Goal: Information Seeking & Learning: Learn about a topic

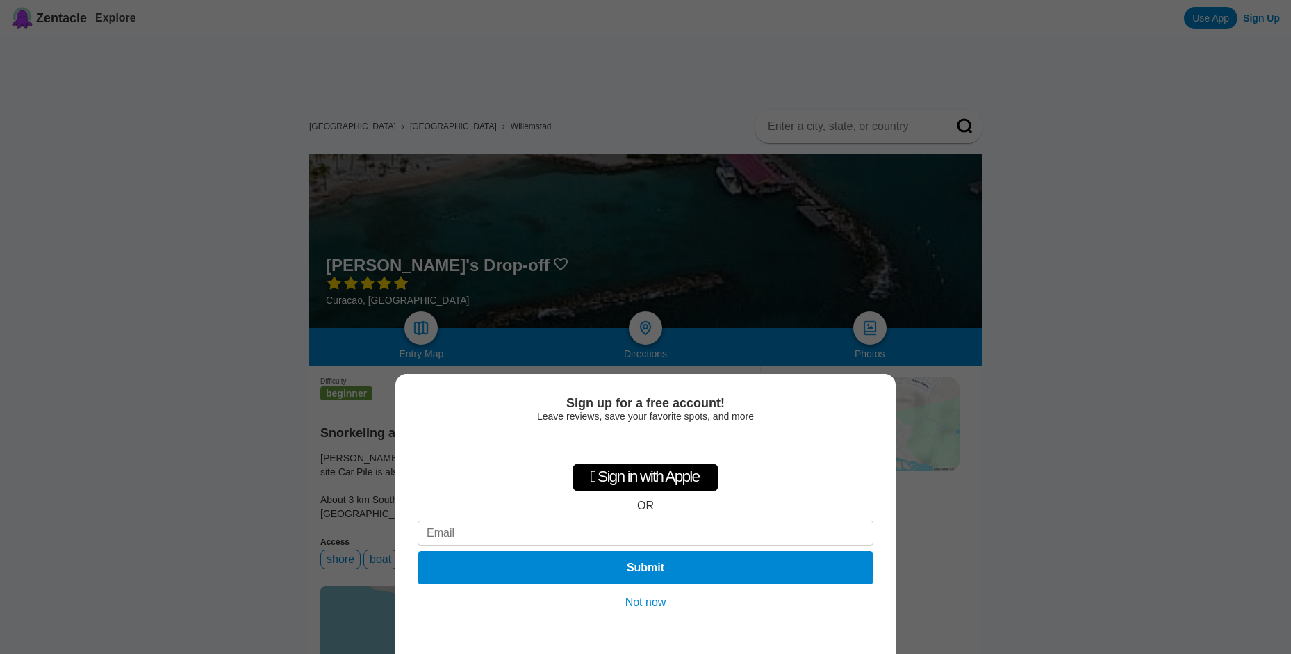
click at [648, 599] on button "Not now" at bounding box center [645, 602] width 49 height 14
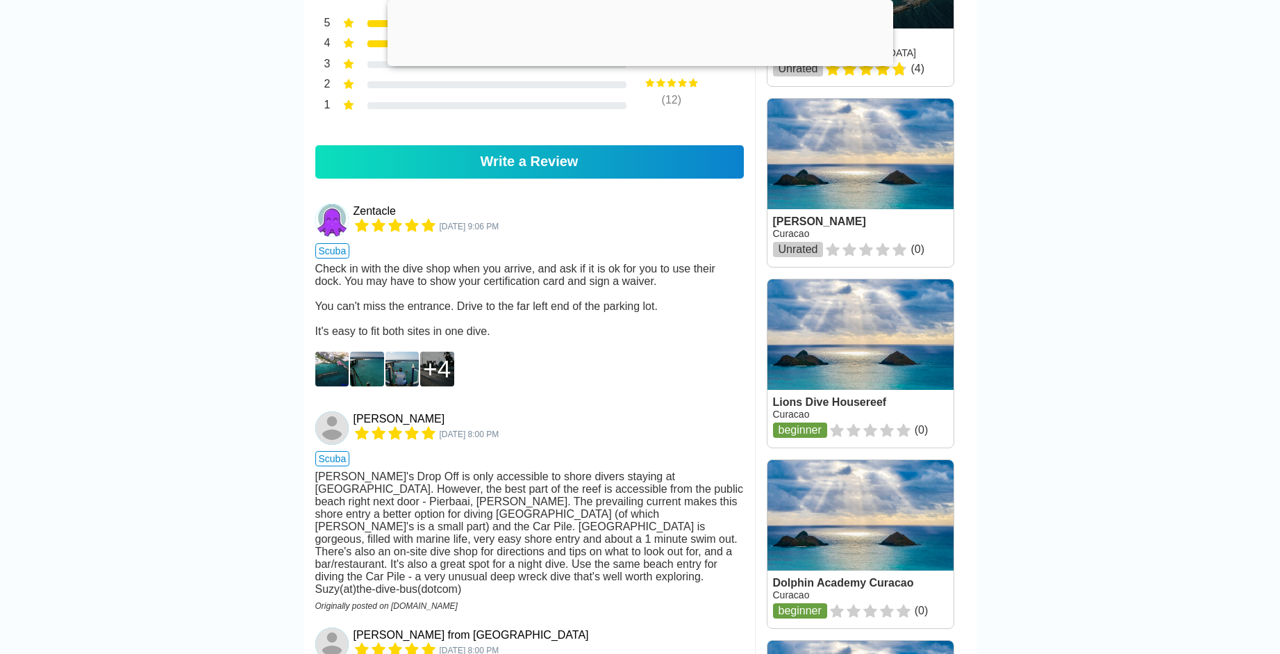
scroll to position [972, 0]
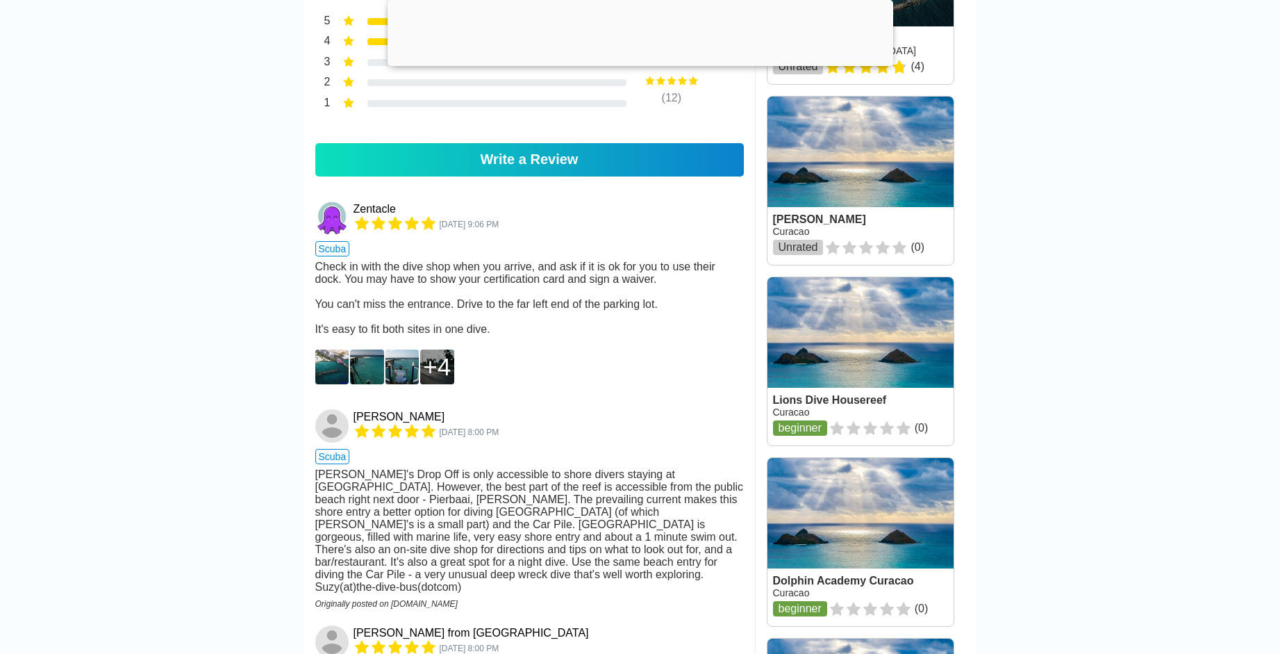
click at [330, 384] on img at bounding box center [332, 366] width 34 height 35
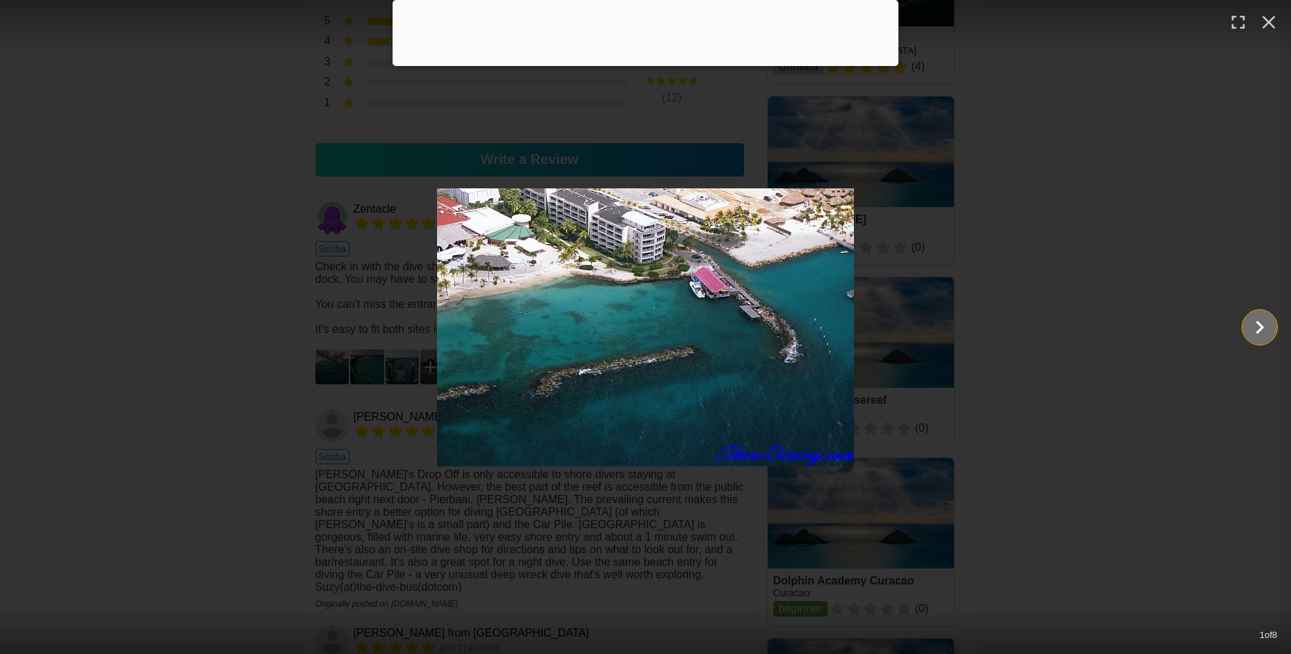
click at [1250, 326] on icon "Show slide 2 of 8" at bounding box center [1259, 326] width 26 height 33
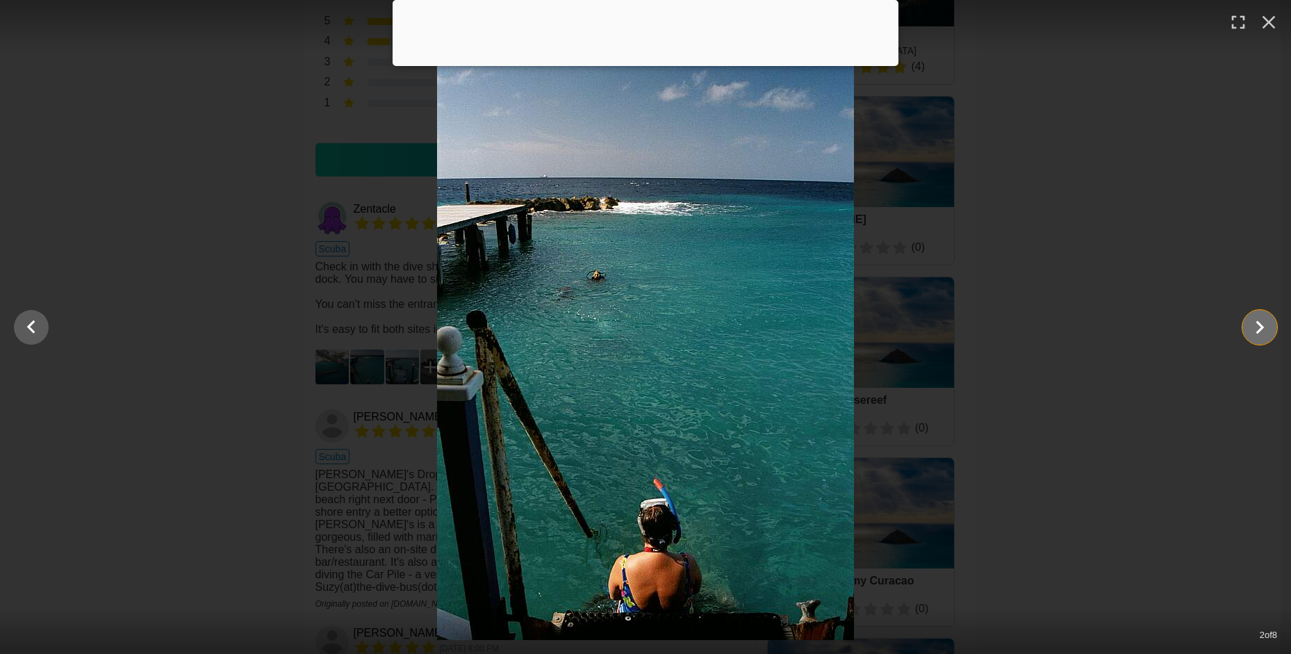
click at [1250, 326] on icon "Show slide 3 of 8" at bounding box center [1259, 326] width 26 height 33
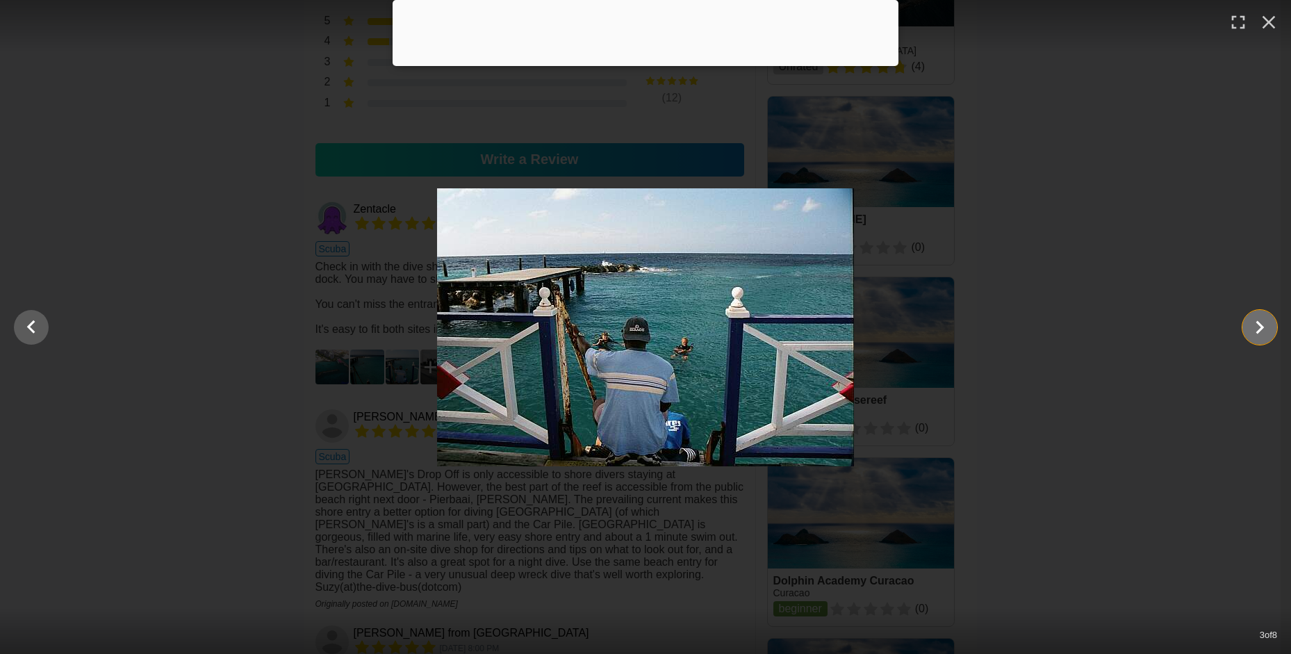
click at [1250, 326] on icon "Show slide 4 of 8" at bounding box center [1259, 326] width 26 height 33
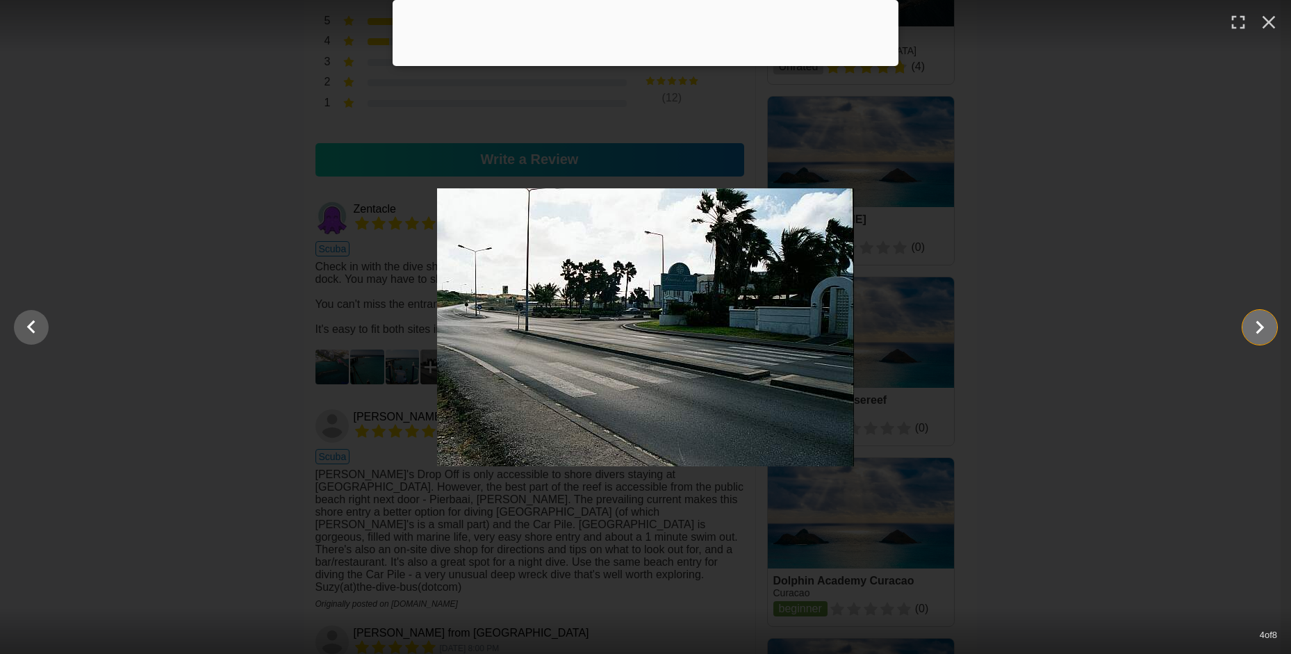
click at [1250, 326] on icon "Show slide 5 of 8" at bounding box center [1259, 326] width 26 height 33
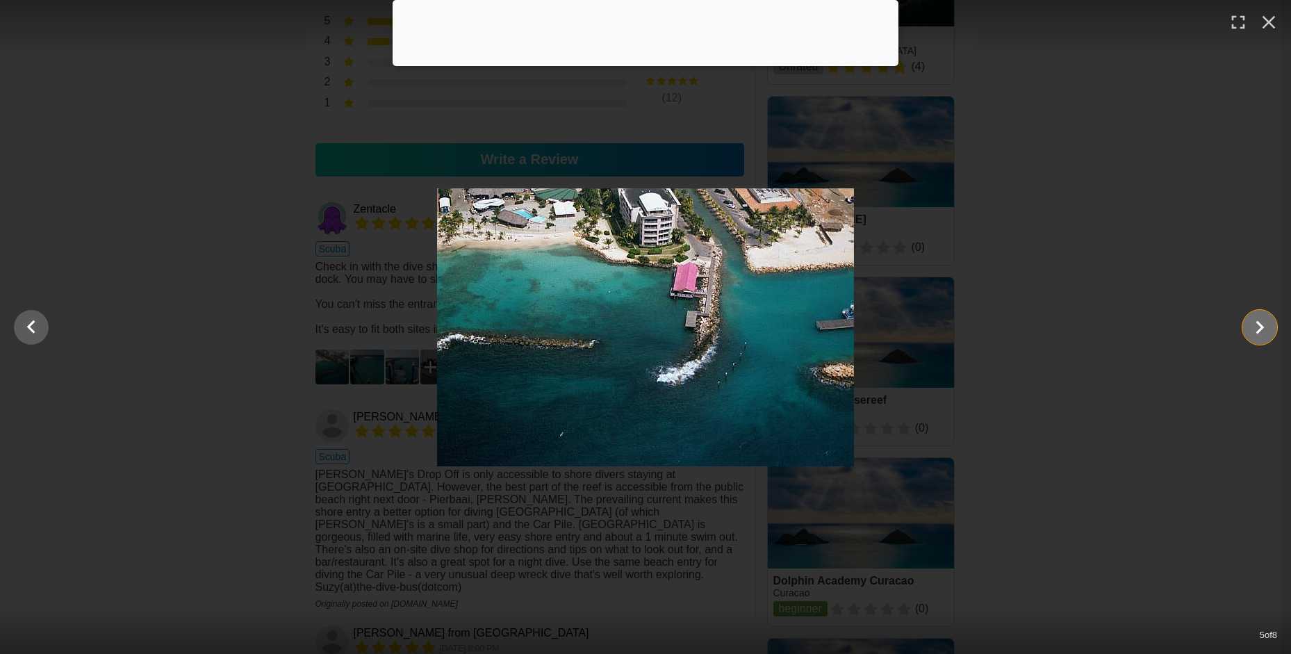
click at [1250, 326] on icon "Show slide 6 of 8" at bounding box center [1259, 326] width 26 height 33
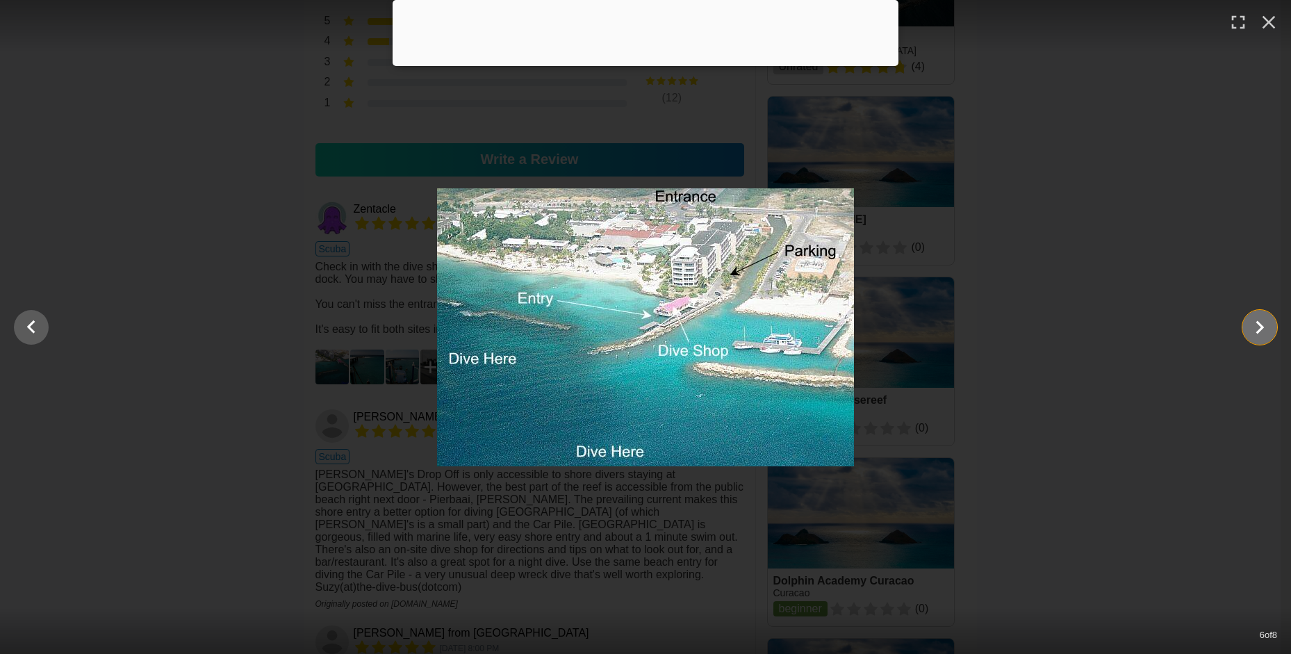
click at [1250, 326] on icon "Show slide 7 of 8" at bounding box center [1259, 326] width 26 height 33
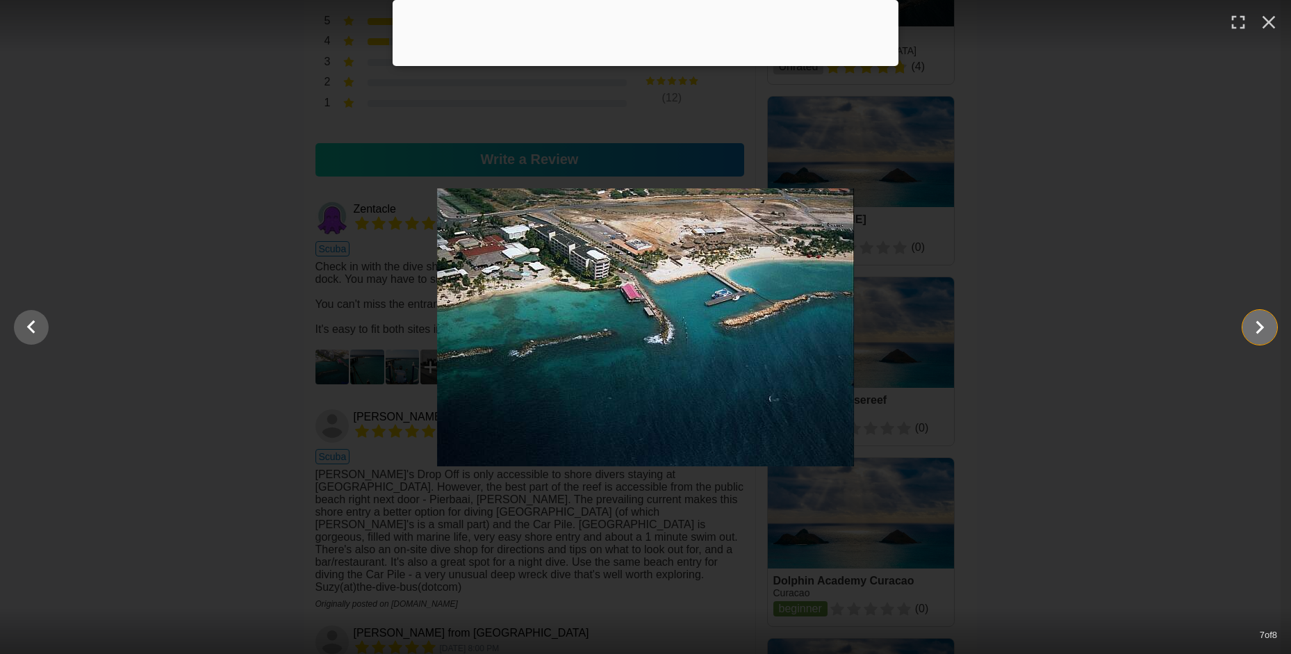
click at [1250, 326] on icon "Show slide 8 of 8" at bounding box center [1259, 326] width 26 height 33
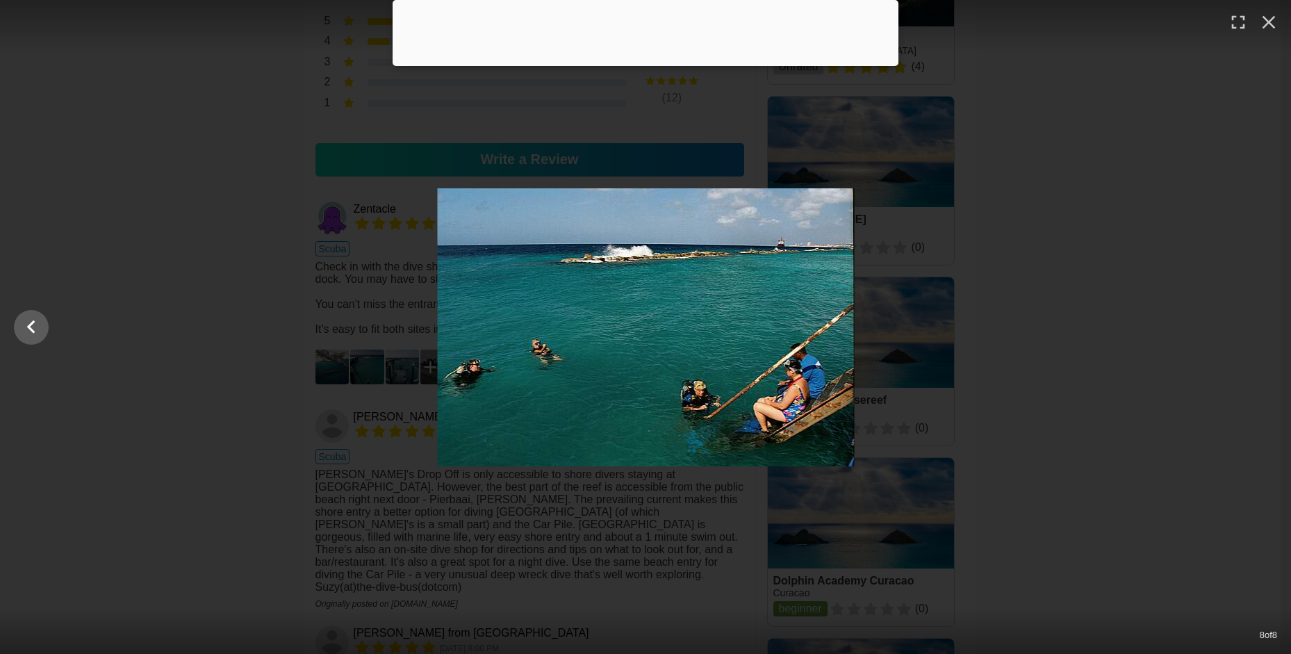
click at [1250, 326] on div at bounding box center [646, 327] width 1291 height 278
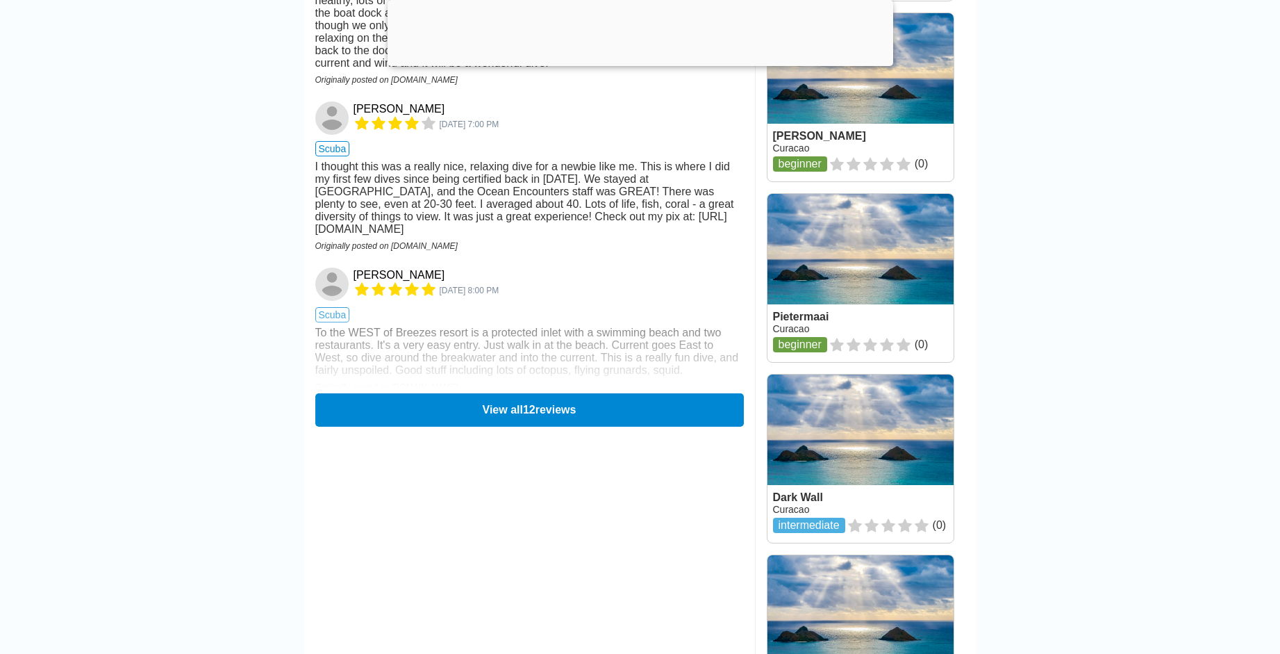
scroll to position [1806, 0]
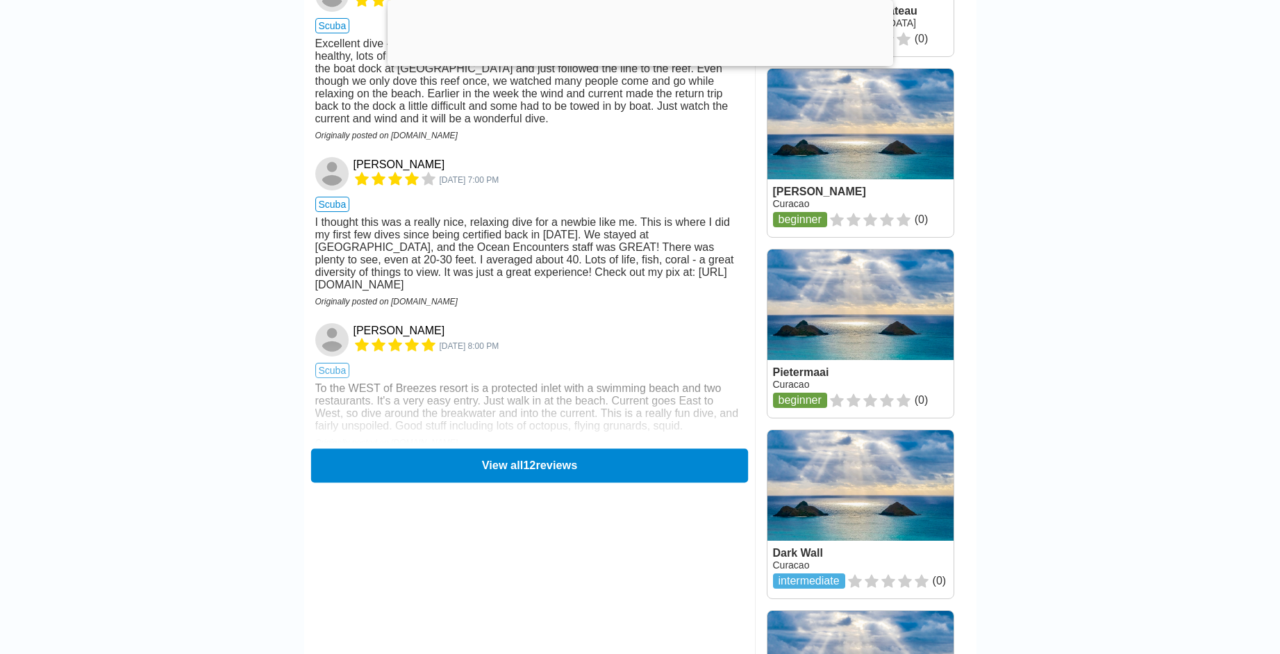
click at [524, 482] on button "View all 12 reviews" at bounding box center [528, 465] width 437 height 34
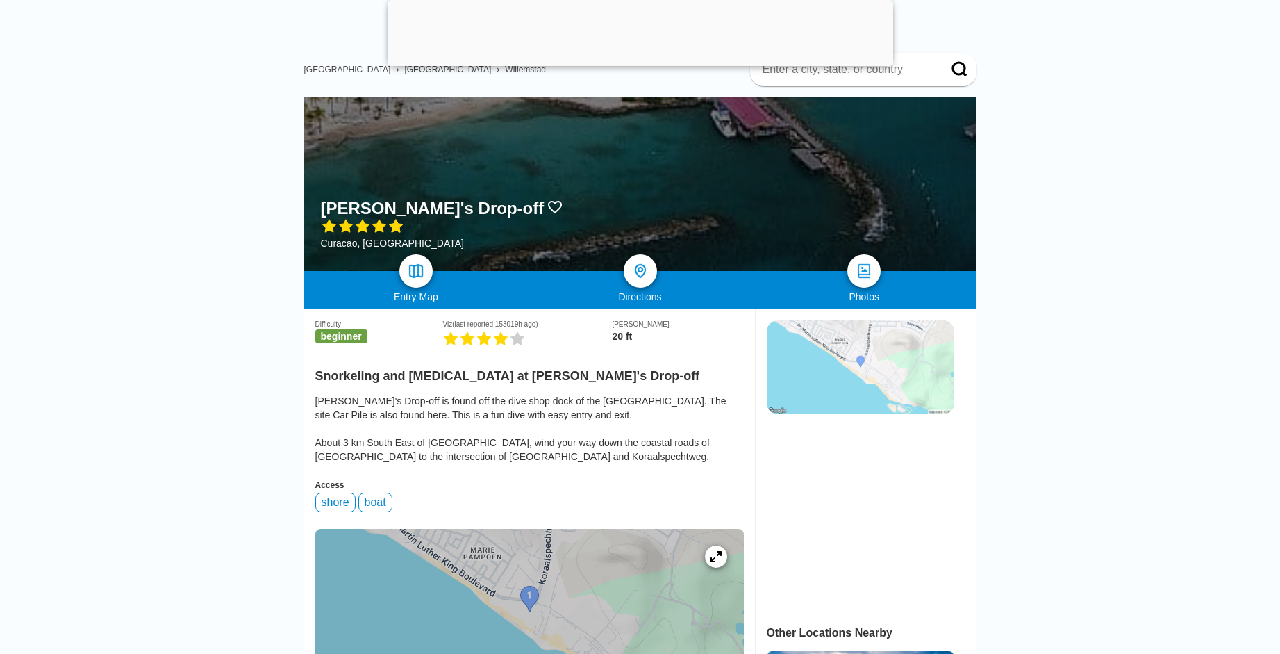
scroll to position [139, 0]
